Goal: Navigation & Orientation: Find specific page/section

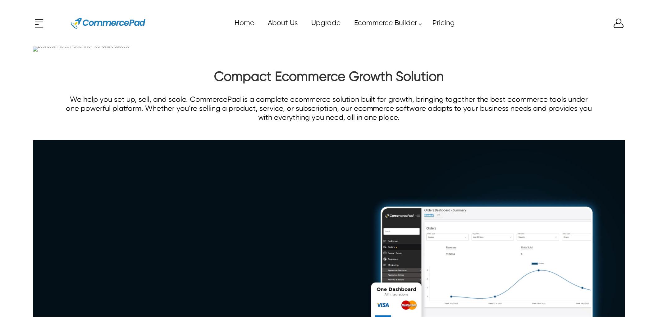
click at [591, 24] on icon "Enter to Open SignUp and Register OverLay" at bounding box center [619, 23] width 10 height 9
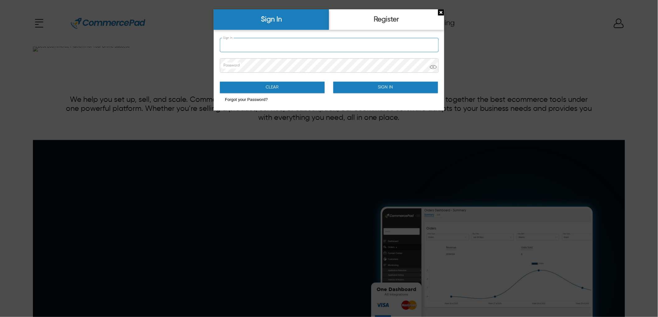
type input "**********"
click at [328, 48] on input "**********" at bounding box center [329, 45] width 218 height 14
click at [347, 89] on button "Sign In" at bounding box center [385, 87] width 105 height 11
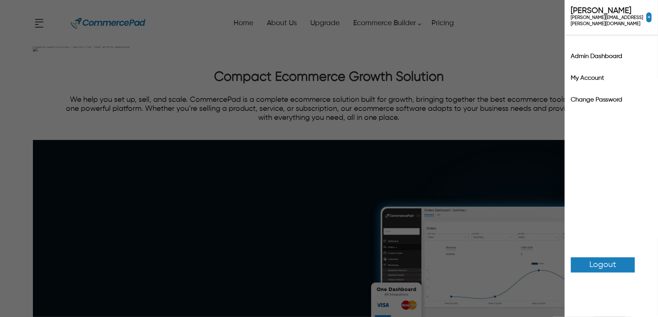
click at [591, 24] on div "x Upgrade eCommerce Builder Services Partners Pricing About CommercePad Contact…" at bounding box center [329, 23] width 592 height 28
click at [591, 53] on label "Admin Dashboard" at bounding box center [611, 56] width 81 height 6
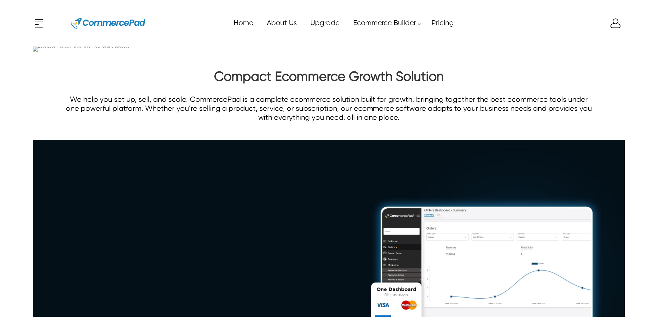
click at [591, 24] on div "x Upgrade eCommerce Builder Services Partners Pricing About CommercePad Contact…" at bounding box center [329, 23] width 592 height 28
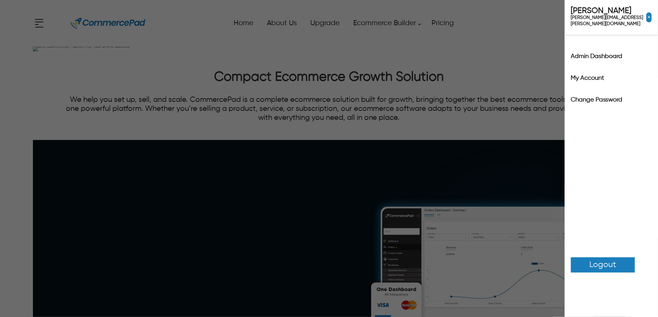
click at [591, 16] on span "✕" at bounding box center [648, 17] width 5 height 10
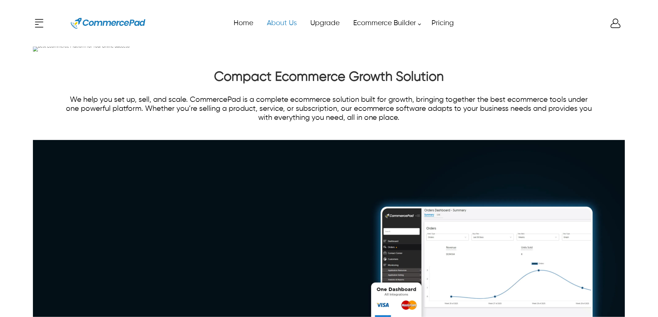
click at [289, 23] on link "About Us" at bounding box center [281, 23] width 43 height 14
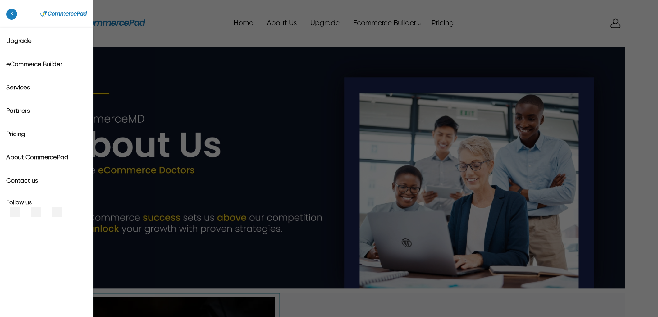
click at [37, 23] on div "x Upgrade eCommerce Builder Services Partners Pricing About CommercePad Contact…" at bounding box center [329, 23] width 592 height 28
click at [195, 23] on div "x Upgrade eCommerce Builder Services Partners Pricing About CommercePad Contact…" at bounding box center [329, 158] width 658 height 317
click at [38, 25] on div "x Upgrade eCommerce Builder Services Partners Pricing About CommercePad Contact…" at bounding box center [329, 23] width 592 height 28
click at [152, 48] on div "x Upgrade eCommerce Builder Services Partners Pricing About CommercePad Contact…" at bounding box center [329, 158] width 658 height 317
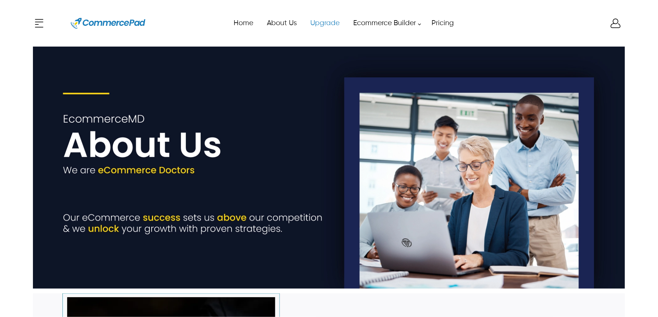
click at [328, 23] on link "Upgrade" at bounding box center [324, 23] width 43 height 14
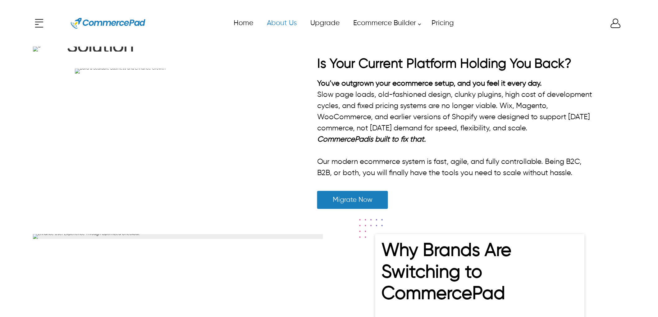
click at [271, 20] on link "About Us" at bounding box center [281, 23] width 43 height 14
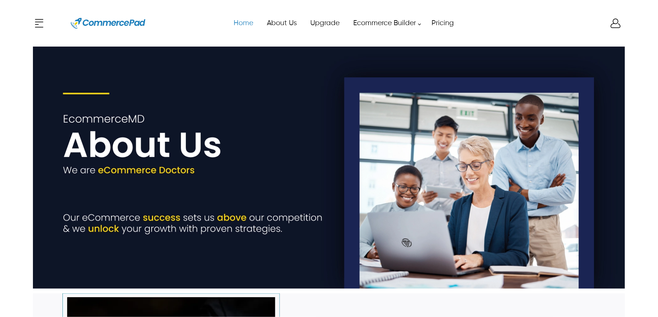
click at [249, 22] on link "Home" at bounding box center [242, 23] width 33 height 14
